Goal: Transaction & Acquisition: Purchase product/service

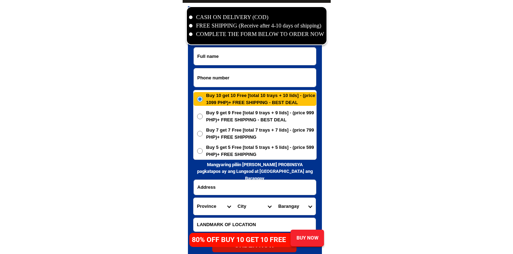
scroll to position [3404, 0]
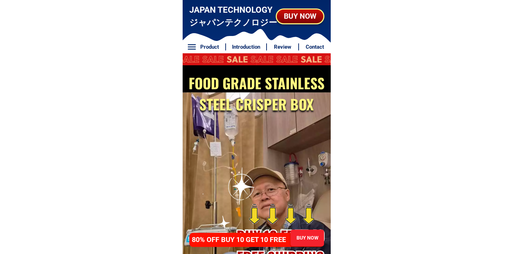
click at [278, 234] on h4 "80% OFF BUY 10 GET 10 FREE" at bounding box center [243, 239] width 102 height 11
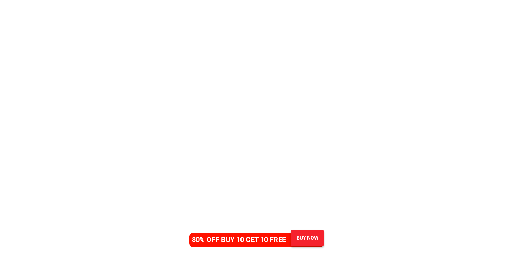
scroll to position [2279, 0]
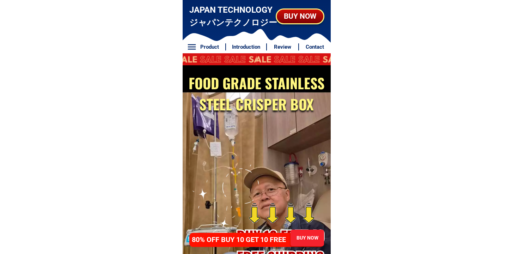
click at [265, 245] on div at bounding box center [256, 240] width 135 height 14
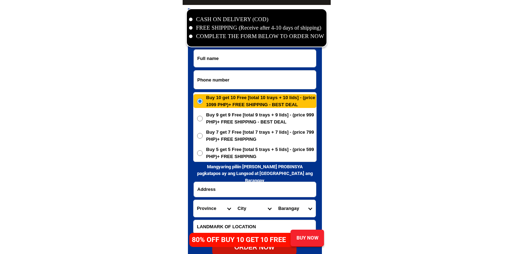
scroll to position [3406, 0]
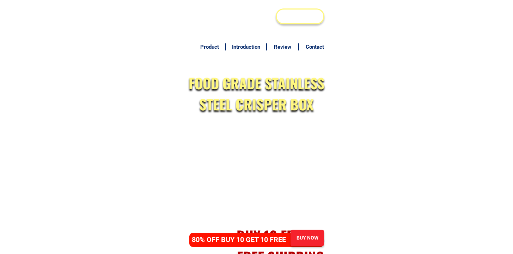
scroll to position [3404, 0]
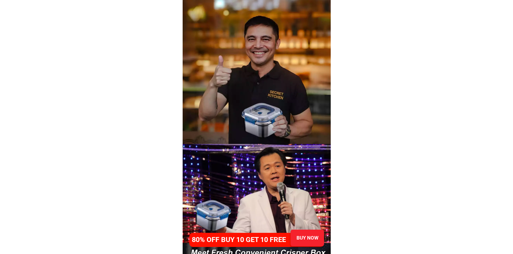
click at [290, 240] on div "BUY NOW" at bounding box center [306, 237] width 33 height 7
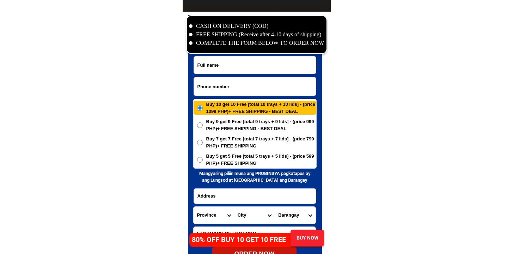
scroll to position [3407, 0]
